Goal: Transaction & Acquisition: Purchase product/service

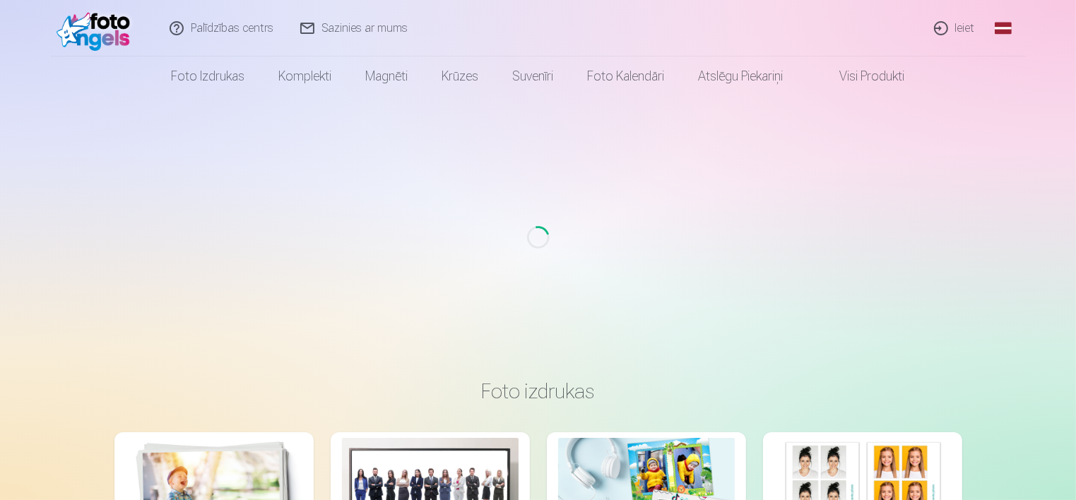
click at [966, 25] on link "Ieiet" at bounding box center [955, 28] width 68 height 57
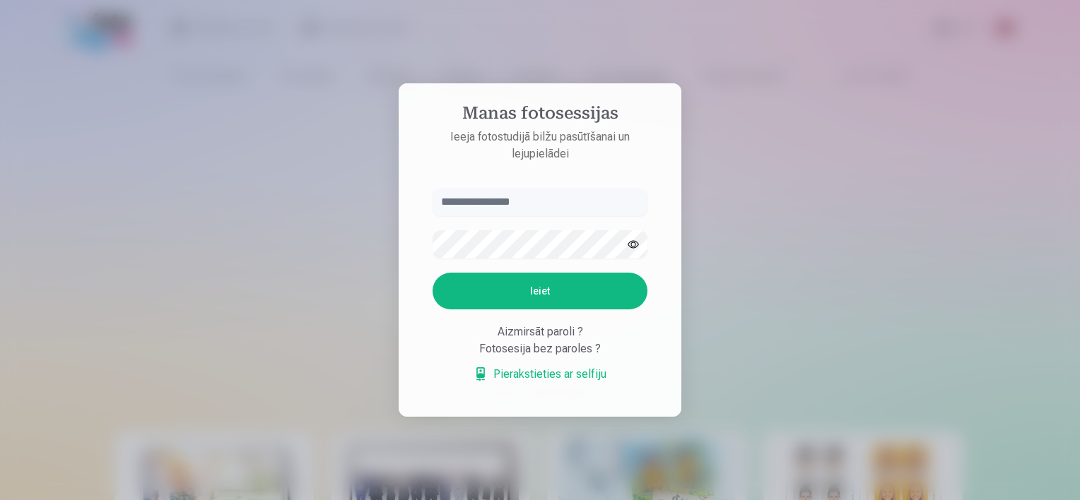
click at [482, 197] on input "text" at bounding box center [539, 202] width 215 height 28
type input "*"
type input "**********"
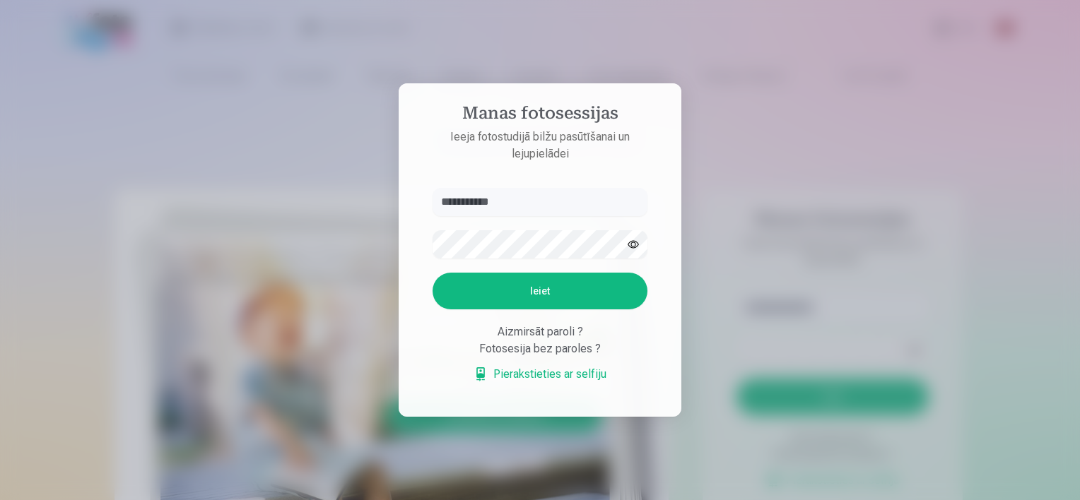
click at [551, 297] on button "Ieiet" at bounding box center [539, 291] width 215 height 37
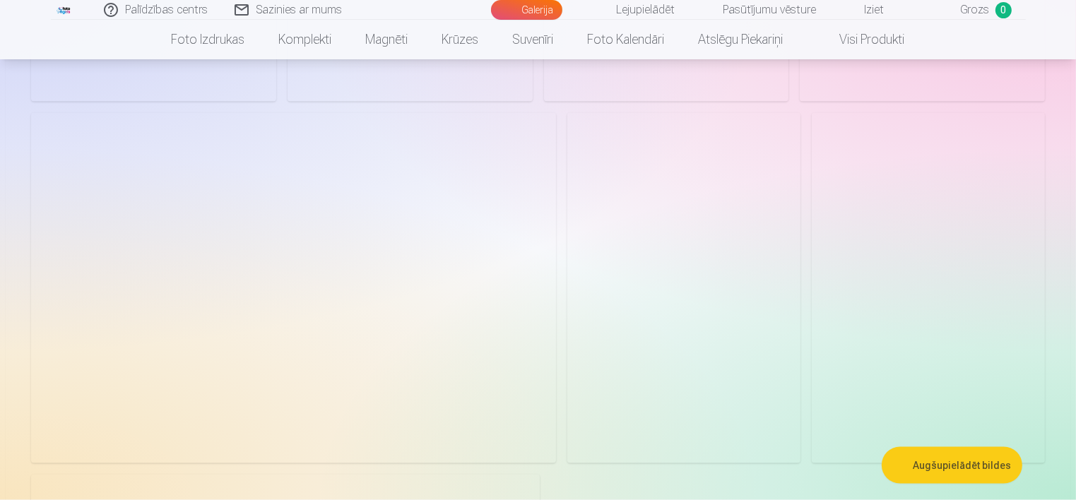
scroll to position [2261, 0]
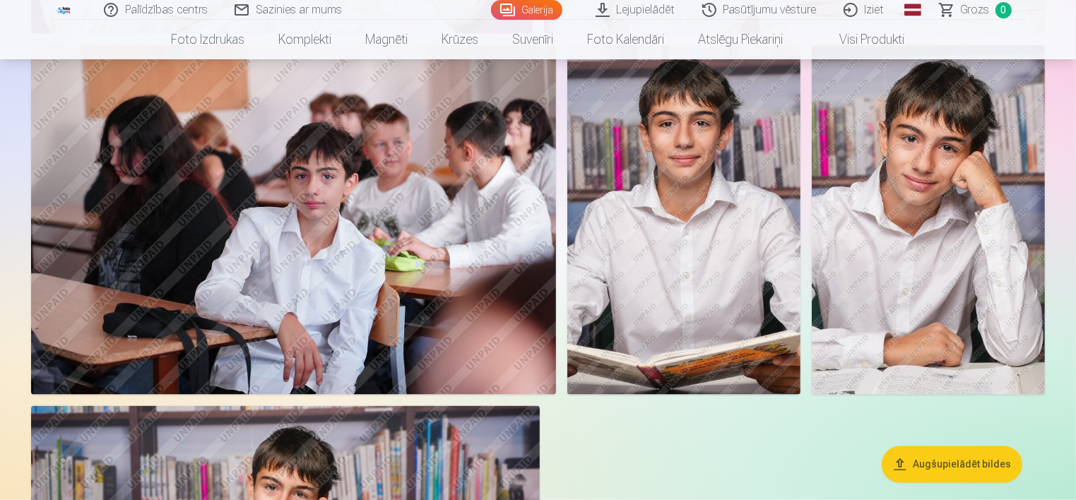
click at [889, 223] on img at bounding box center [928, 220] width 233 height 350
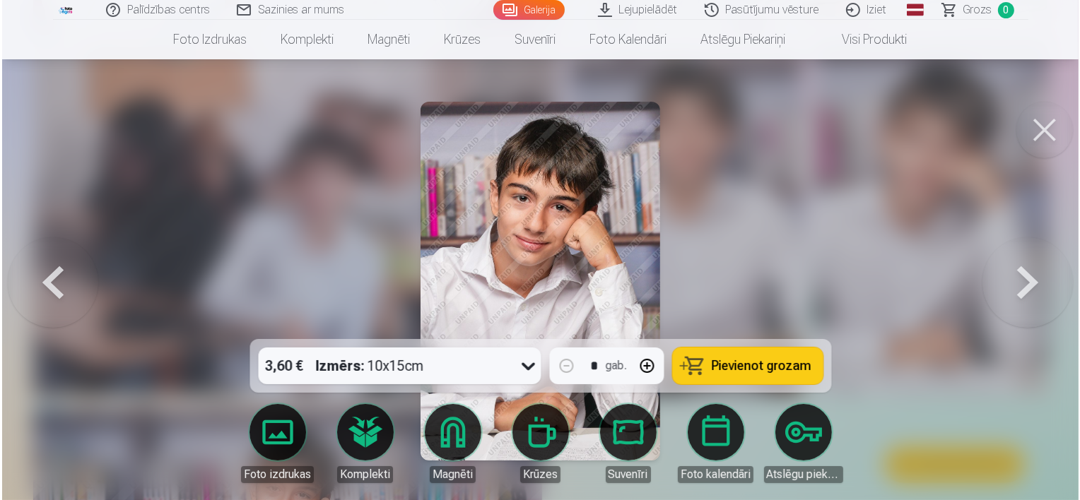
scroll to position [2267, 0]
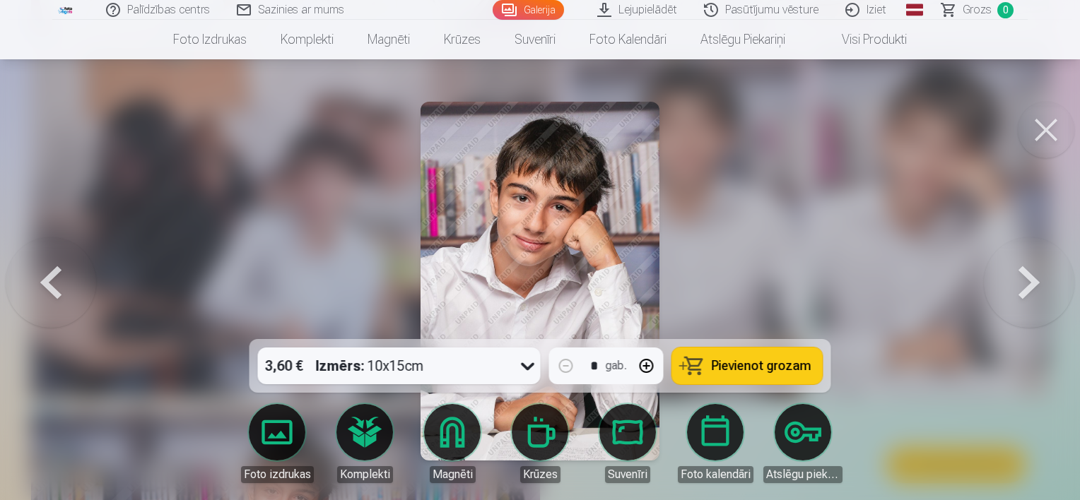
click at [528, 362] on icon at bounding box center [527, 366] width 23 height 23
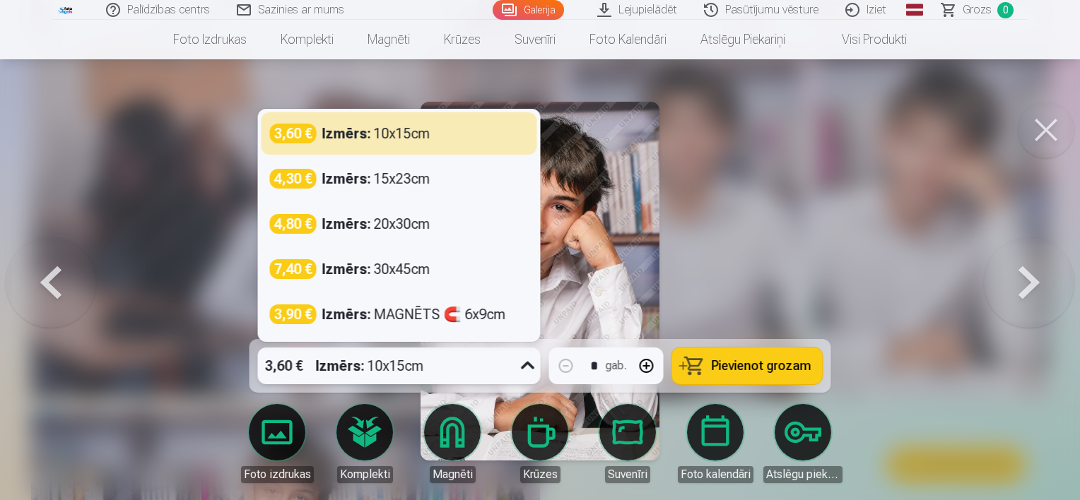
click at [175, 154] on div at bounding box center [540, 250] width 1080 height 500
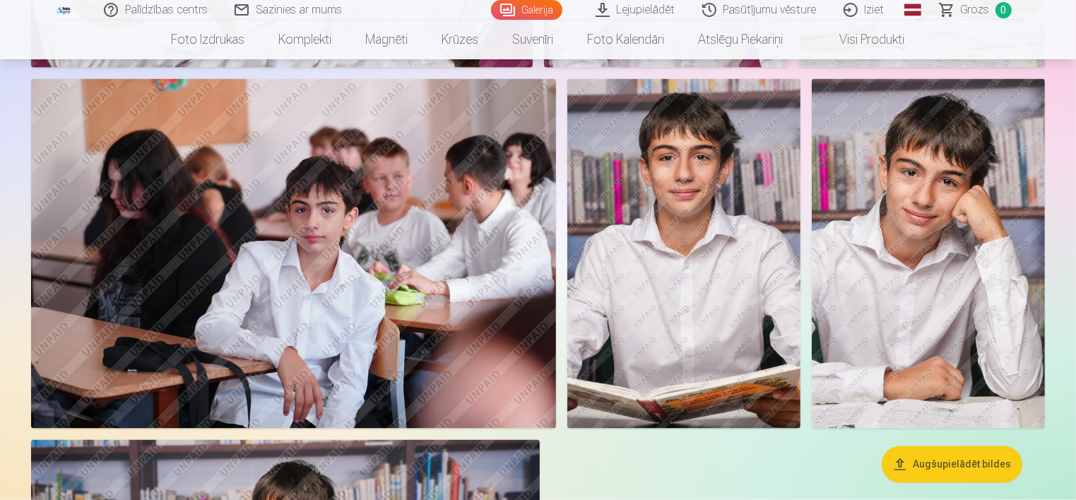
scroll to position [2261, 0]
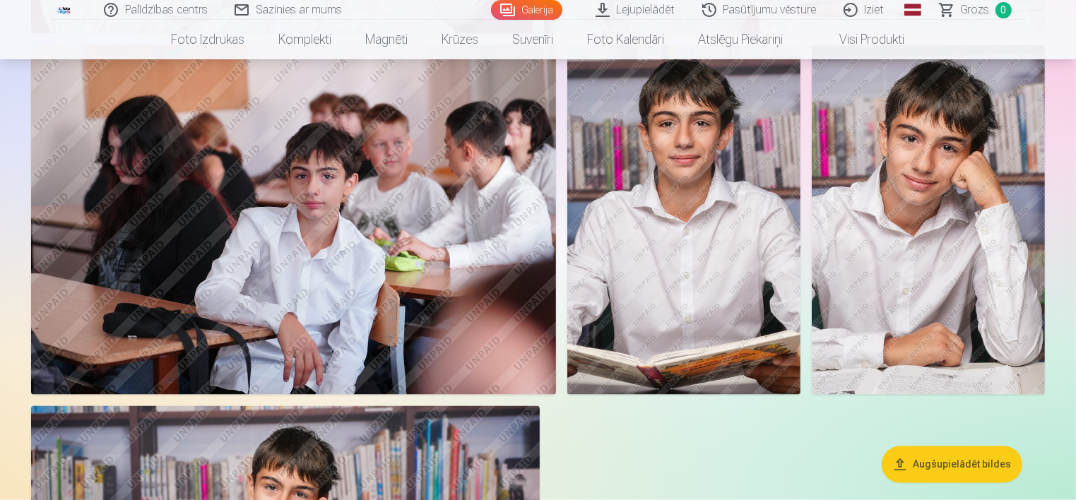
click at [902, 276] on img at bounding box center [928, 220] width 233 height 350
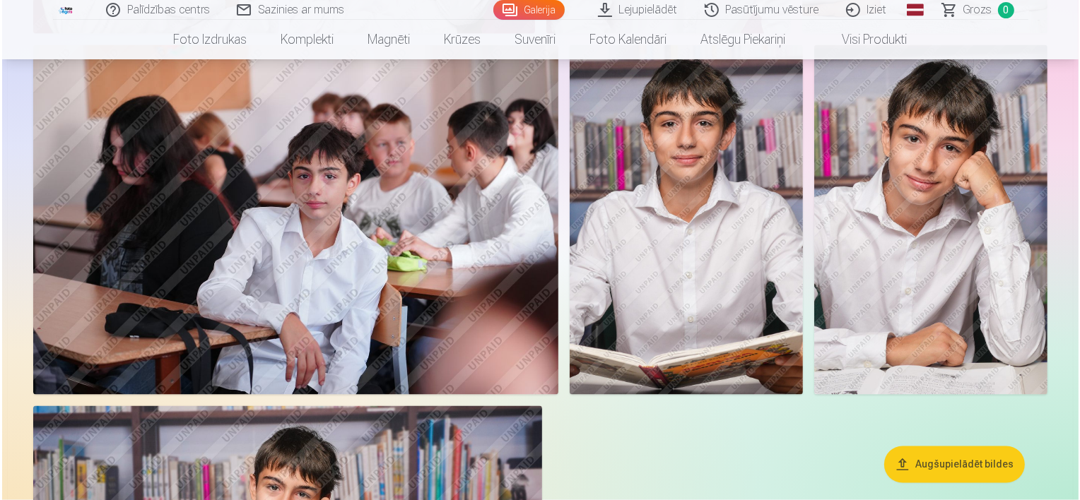
scroll to position [2267, 0]
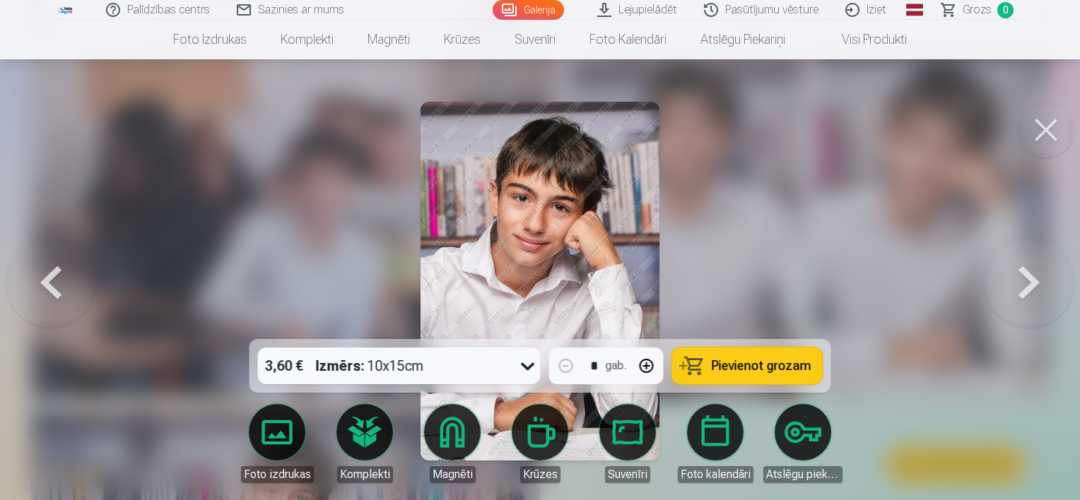
click at [523, 365] on icon at bounding box center [527, 366] width 23 height 23
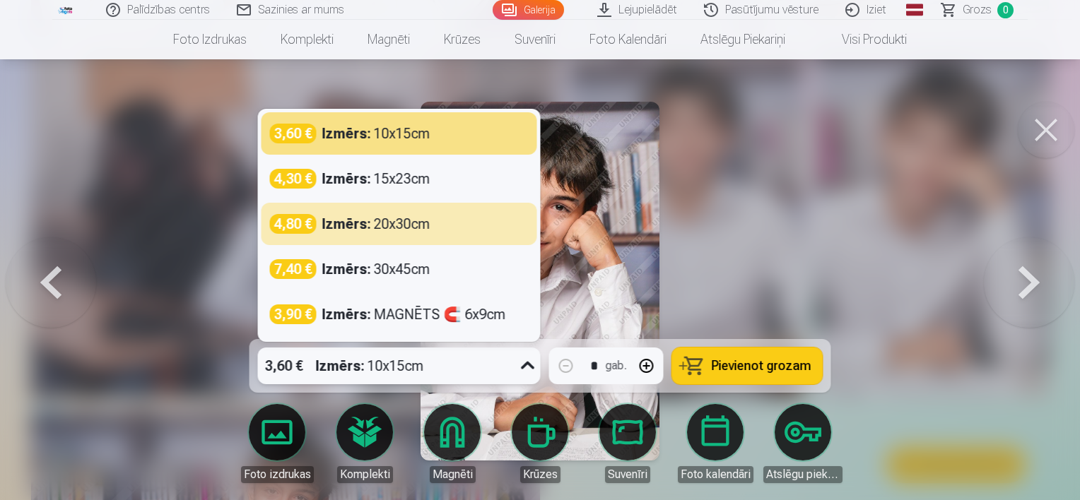
click at [369, 224] on strong "Izmērs :" at bounding box center [346, 224] width 49 height 20
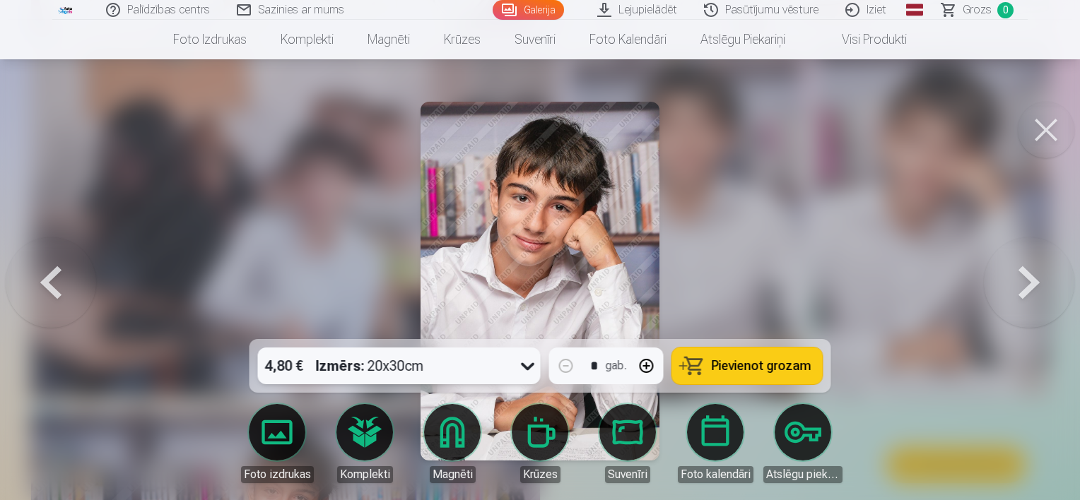
click at [748, 367] on span "Pievienot grozam" at bounding box center [761, 366] width 100 height 13
click at [1036, 131] on button at bounding box center [1045, 130] width 57 height 57
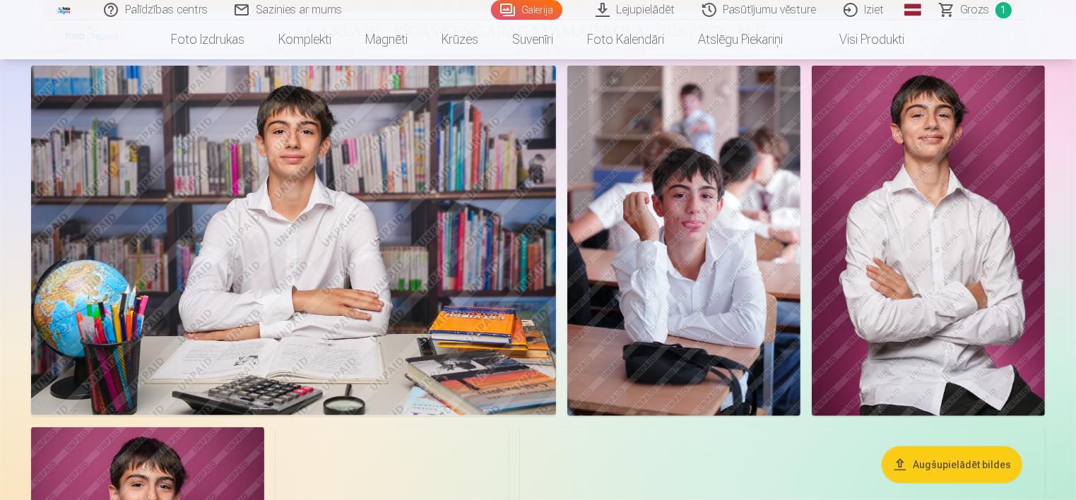
scroll to position [636, 0]
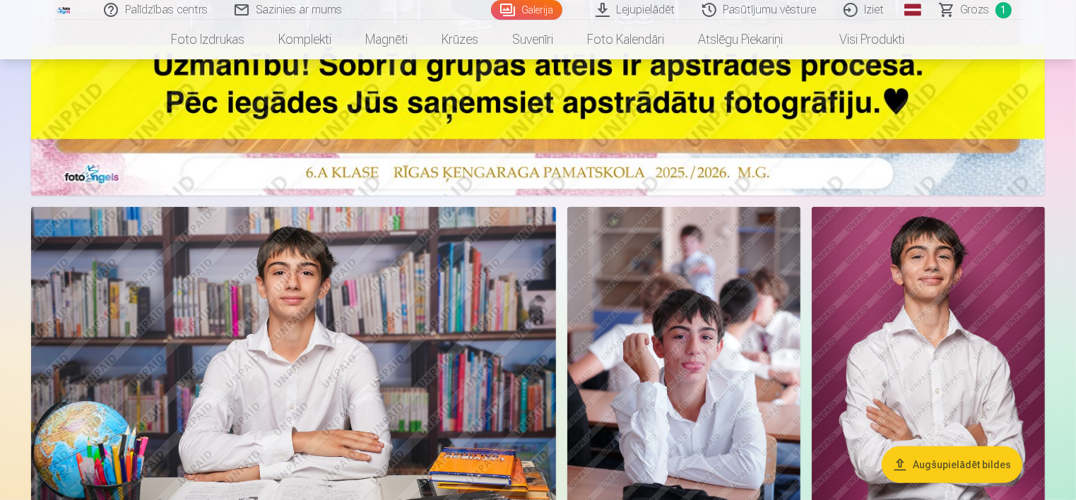
click at [604, 8] on link "Lejupielādēt" at bounding box center [636, 10] width 107 height 20
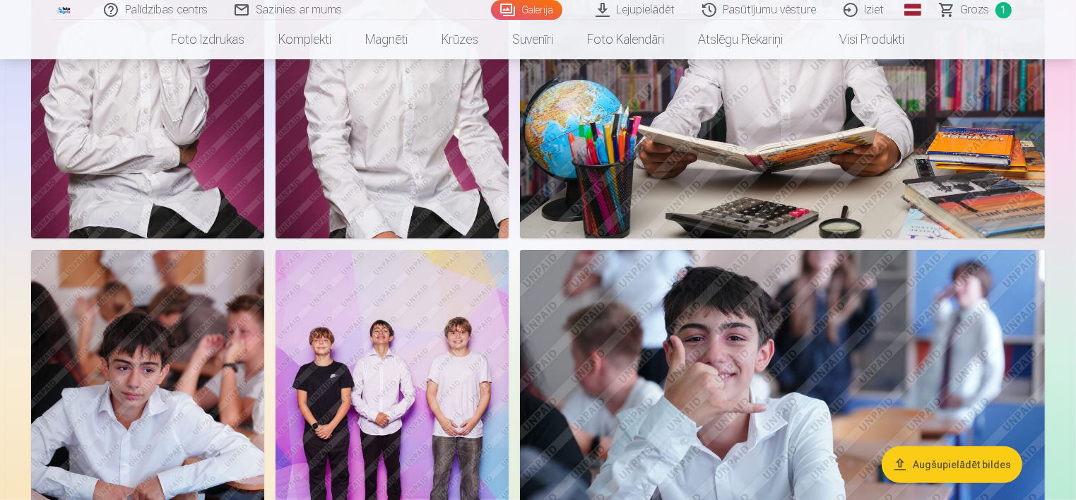
scroll to position [1386, 0]
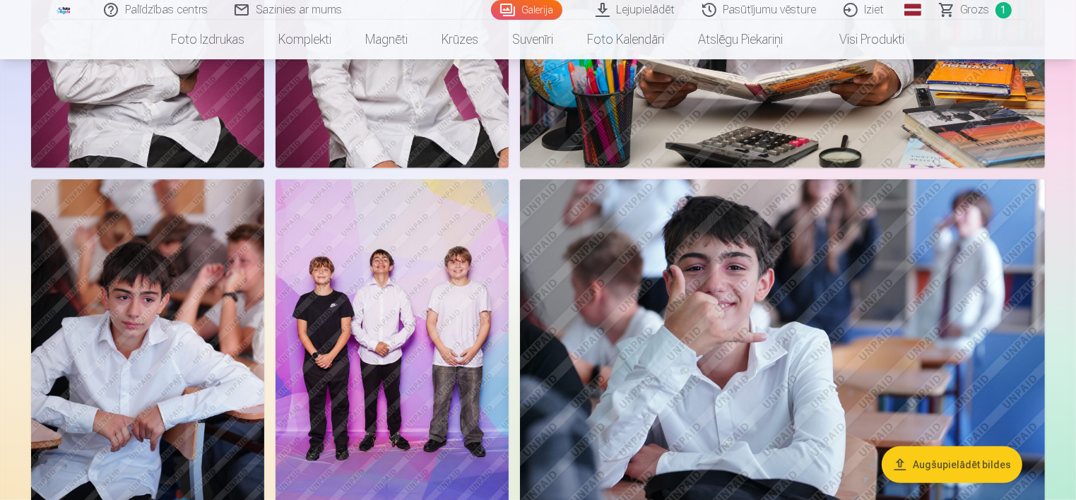
click at [404, 313] on img at bounding box center [392, 354] width 233 height 350
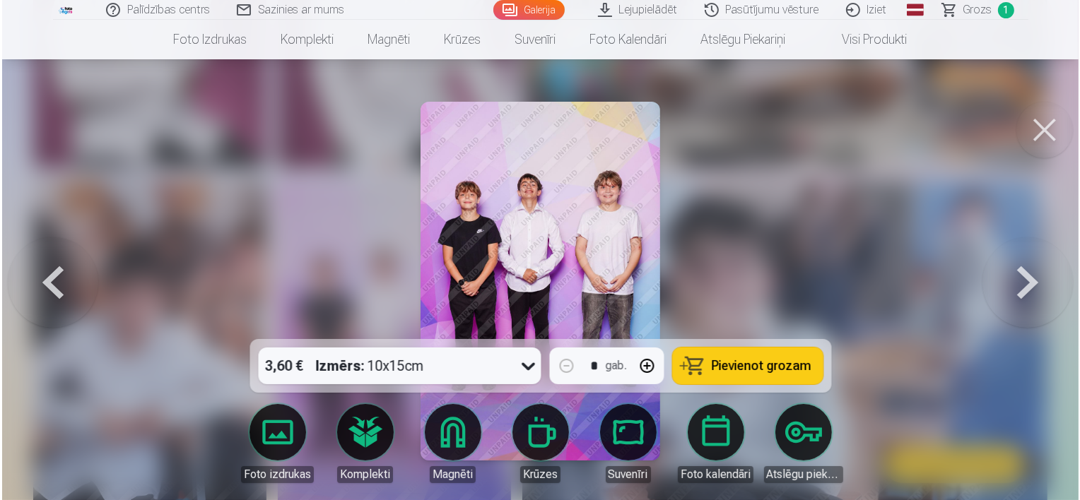
scroll to position [1390, 0]
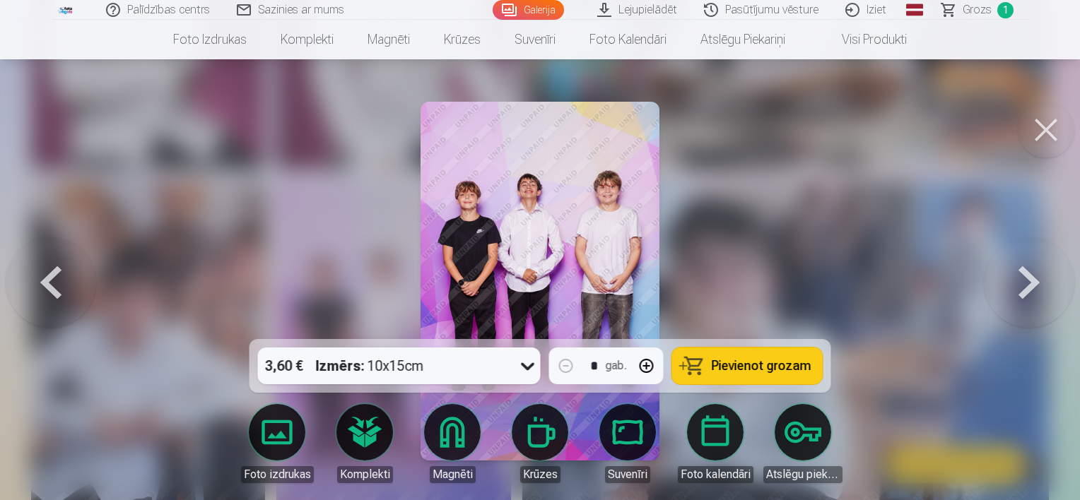
click at [1041, 124] on button at bounding box center [1045, 130] width 57 height 57
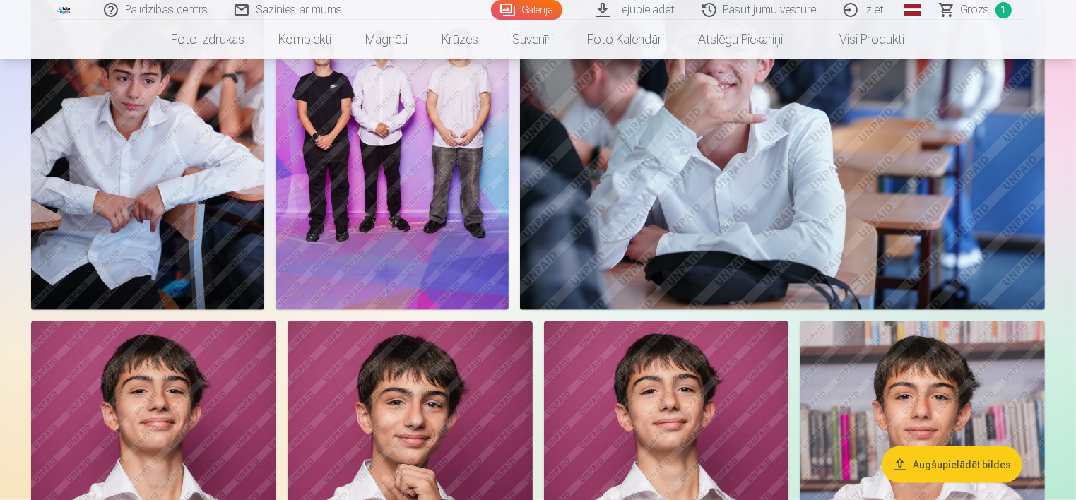
scroll to position [1457, 0]
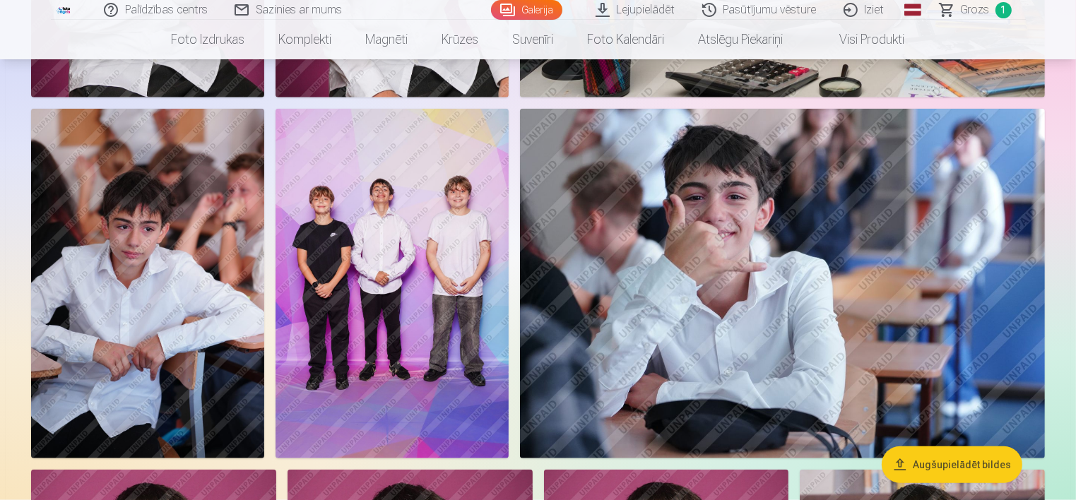
click at [909, 6] on link "Global" at bounding box center [913, 10] width 28 height 20
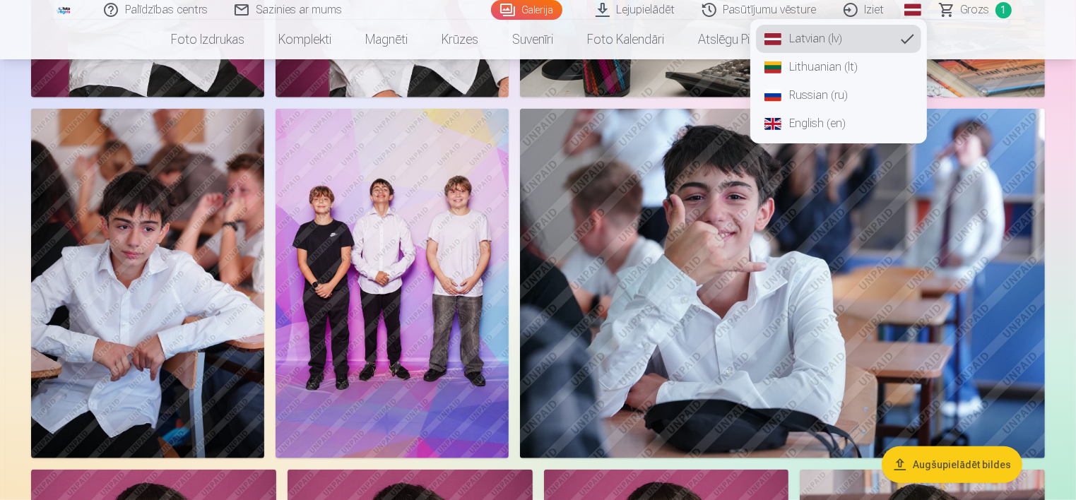
click at [832, 100] on link "Russian (ru)" at bounding box center [838, 95] width 165 height 28
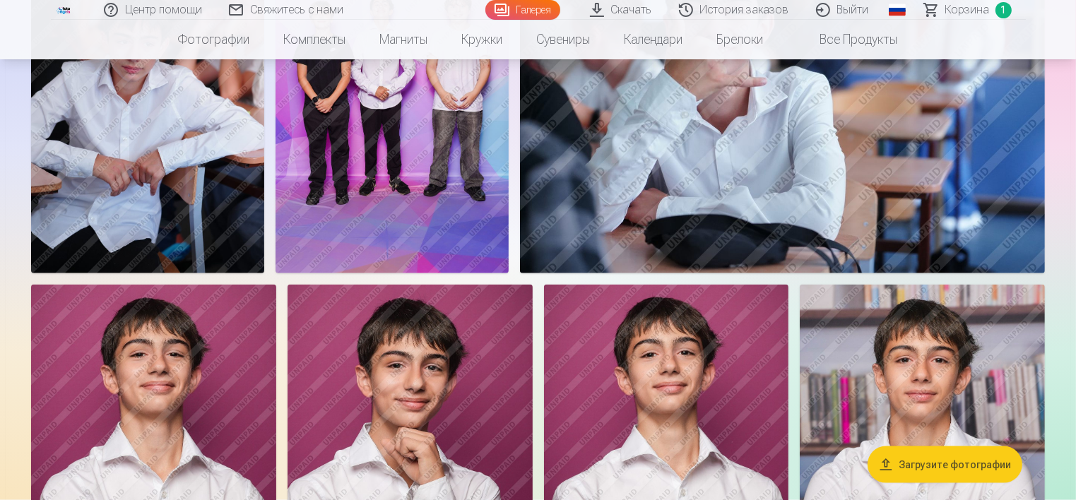
scroll to position [1908, 0]
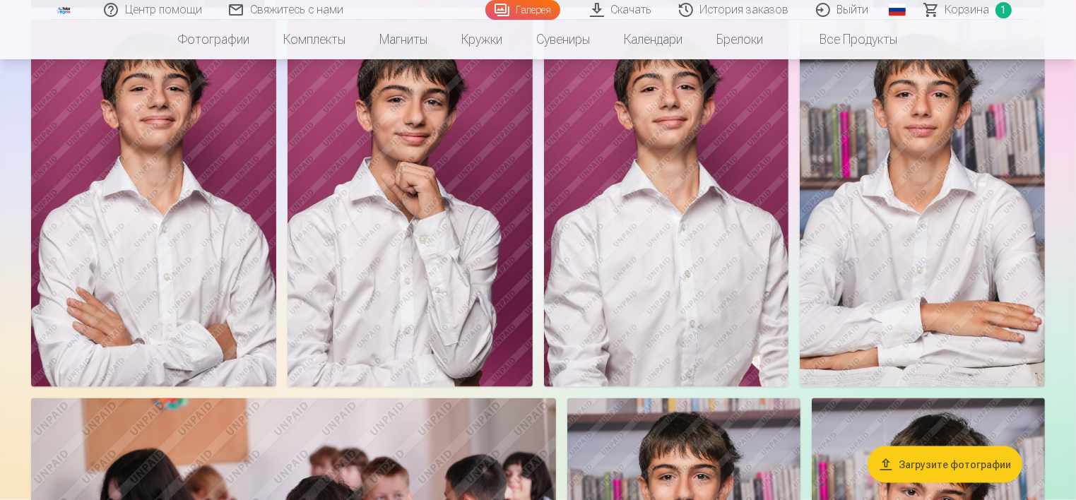
click at [169, 215] on img at bounding box center [153, 202] width 245 height 367
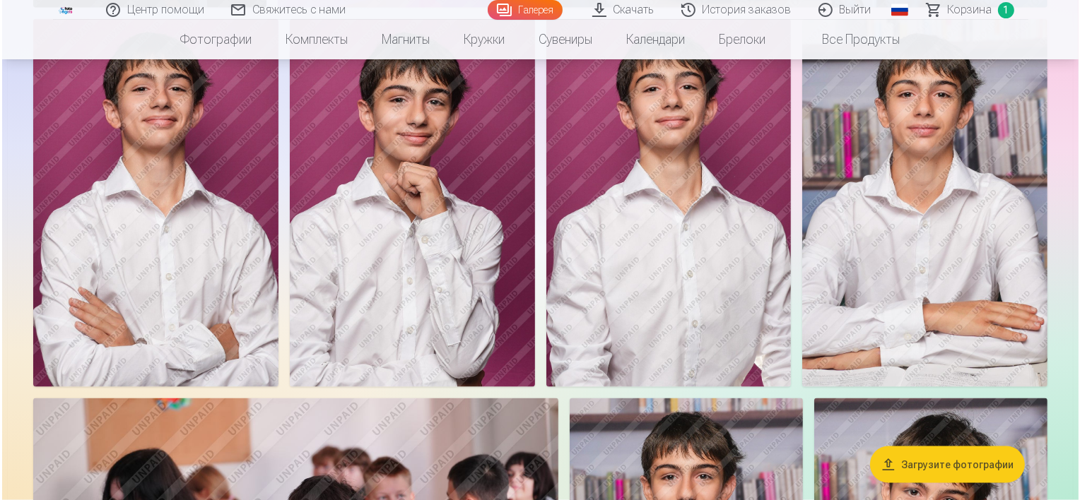
scroll to position [1912, 0]
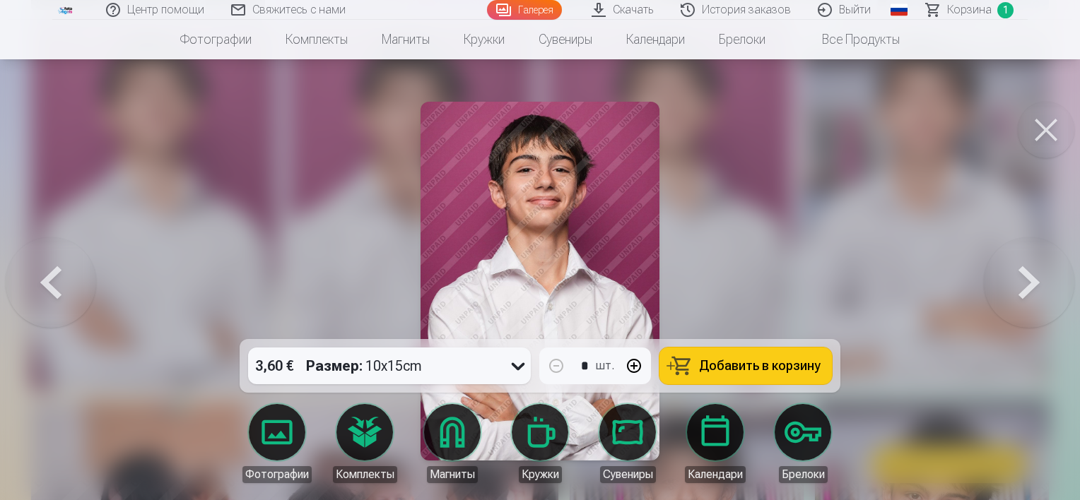
click at [607, 17] on link "Скачать" at bounding box center [623, 10] width 89 height 20
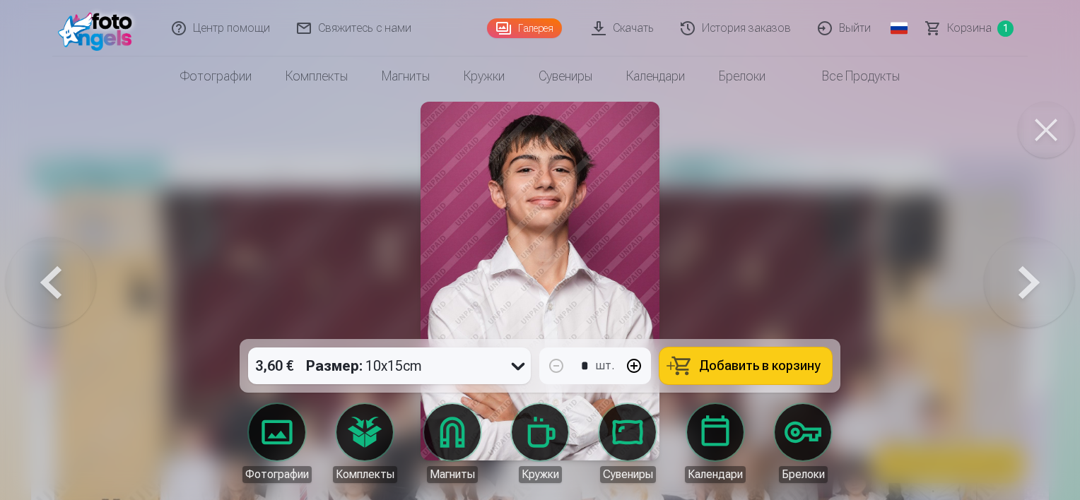
click at [1043, 124] on button at bounding box center [1045, 130] width 57 height 57
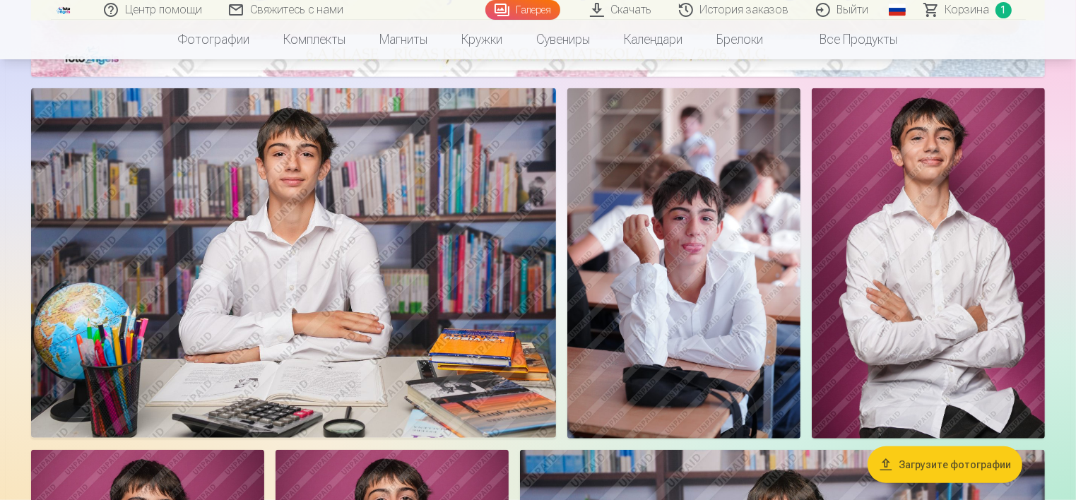
scroll to position [919, 0]
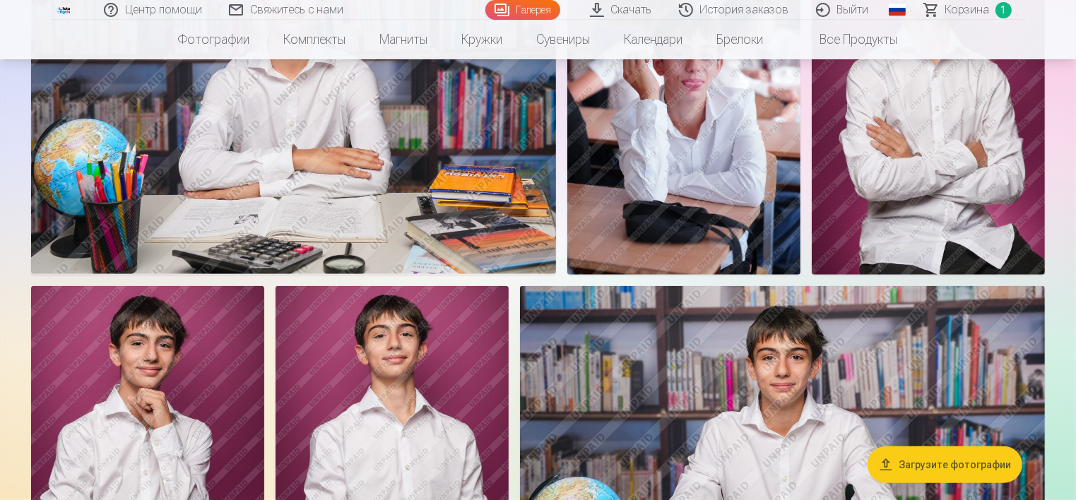
click at [895, 466] on button "Загрузите фотографии" at bounding box center [945, 465] width 155 height 37
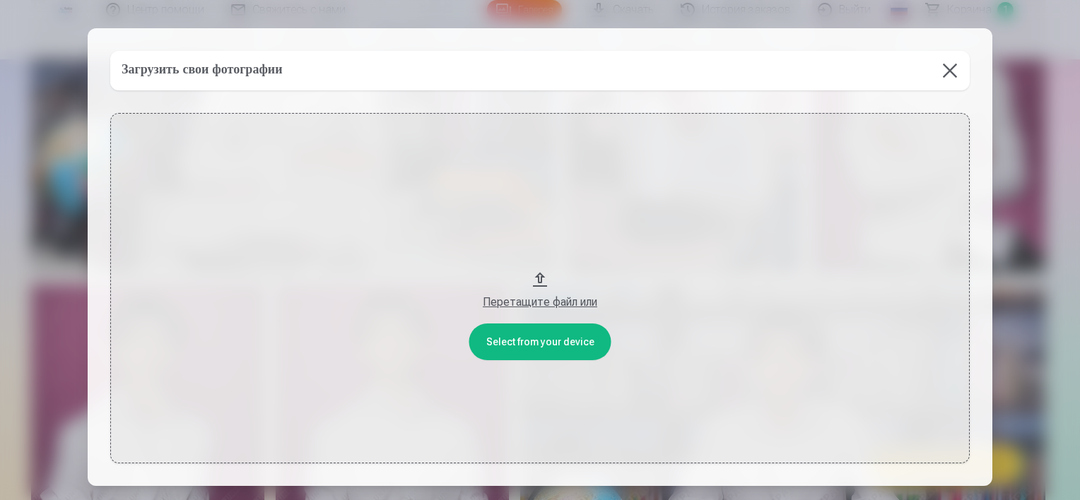
click at [516, 305] on div "Перетащите файл или" at bounding box center [539, 302] width 831 height 17
click at [947, 68] on button at bounding box center [950, 71] width 40 height 40
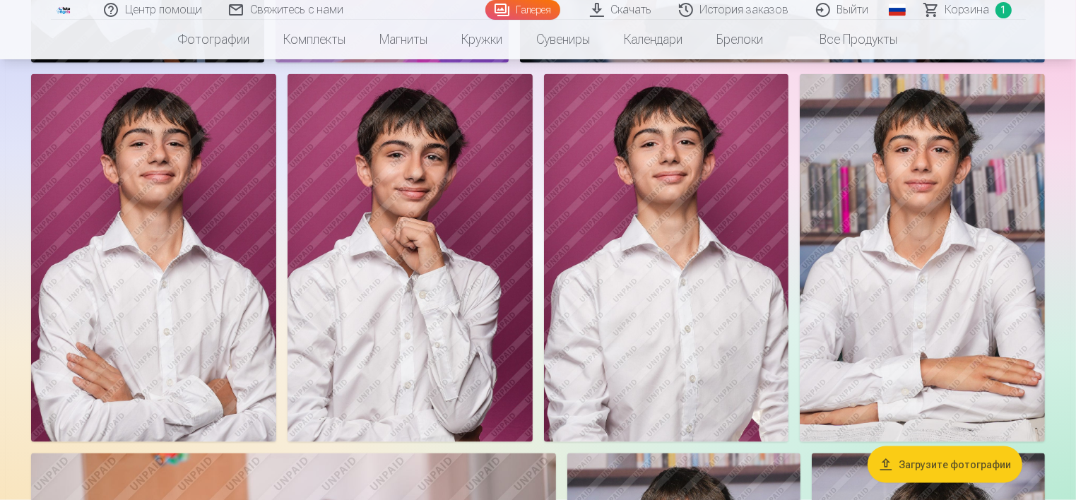
scroll to position [1839, 0]
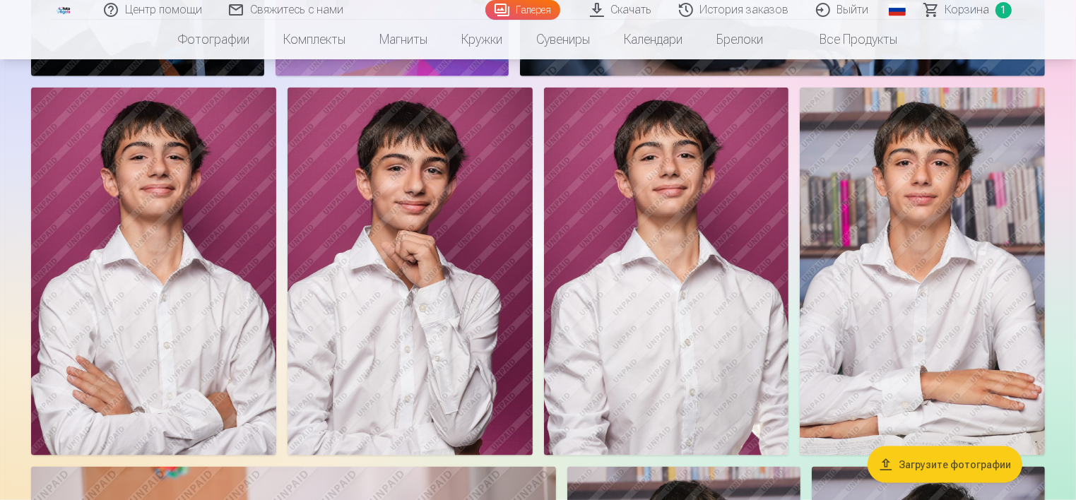
click at [362, 343] on img at bounding box center [410, 271] width 245 height 367
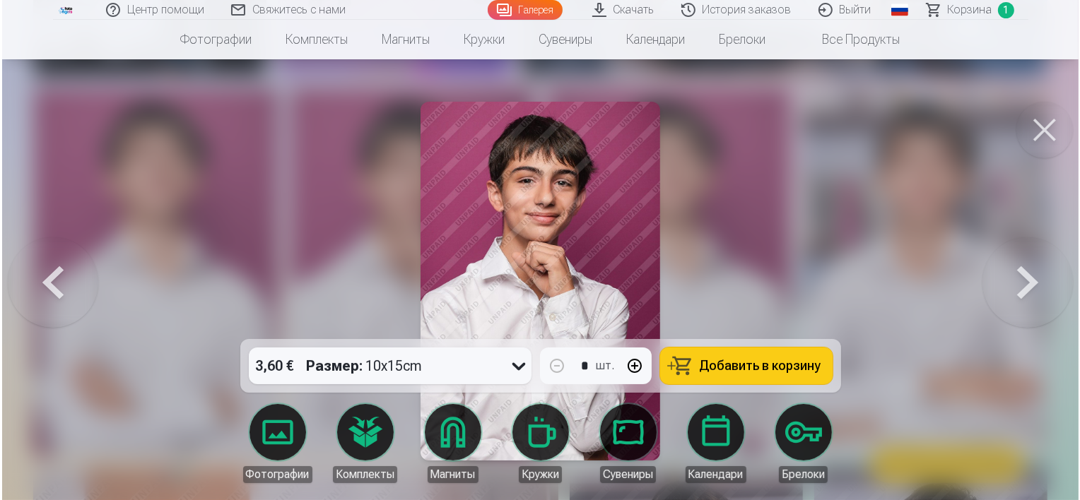
scroll to position [1843, 0]
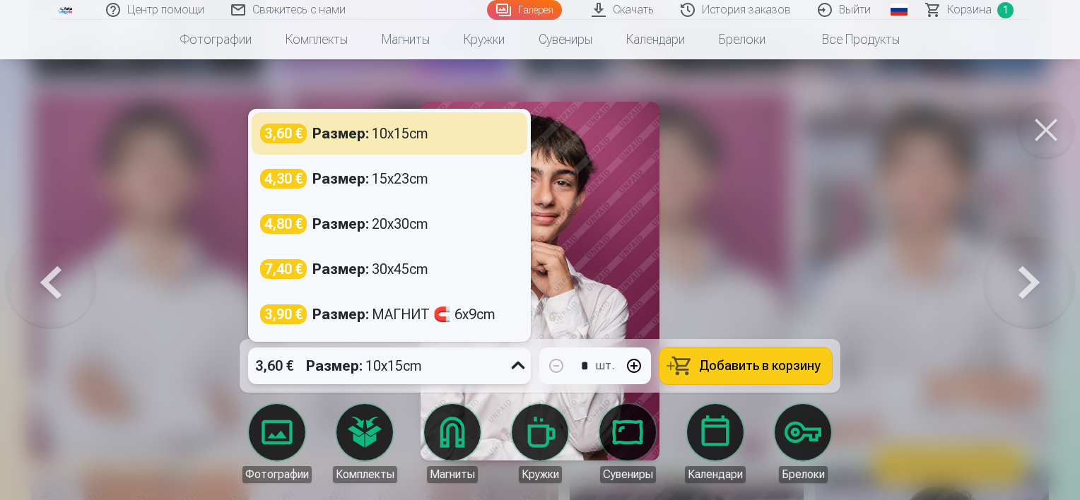
click at [506, 366] on div "3,60 € Размер : 10x15cm" at bounding box center [389, 366] width 283 height 37
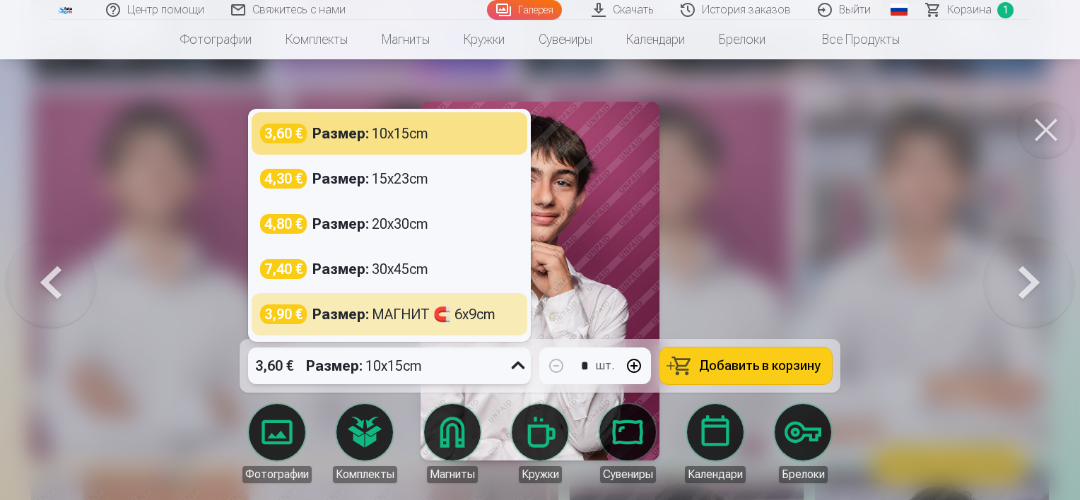
click at [324, 312] on strong "Размер :" at bounding box center [340, 315] width 57 height 20
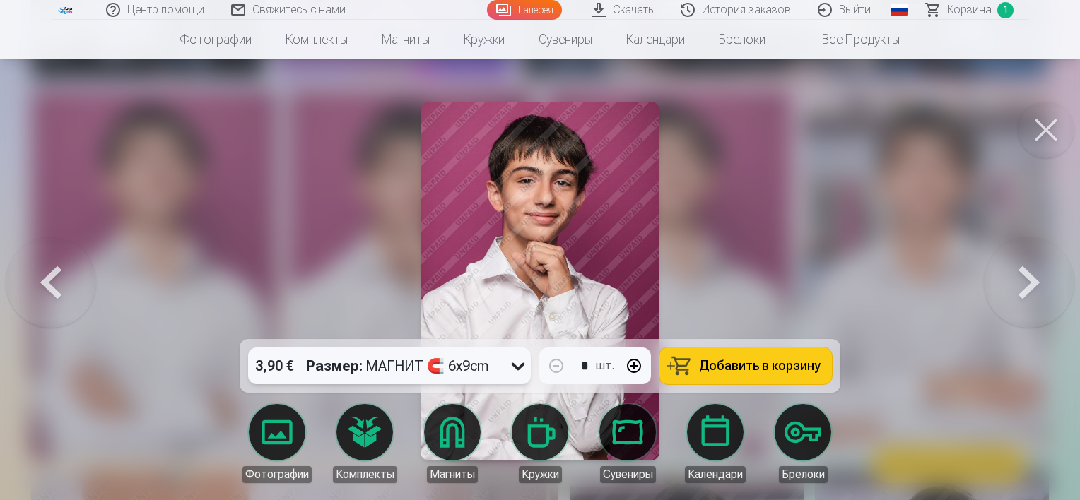
click at [753, 370] on span "Добавить в корзину" at bounding box center [760, 366] width 122 height 13
